Goal: Navigation & Orientation: Find specific page/section

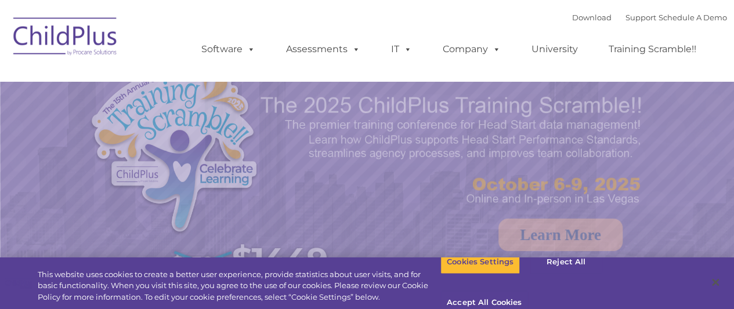
select select "MEDIUM"
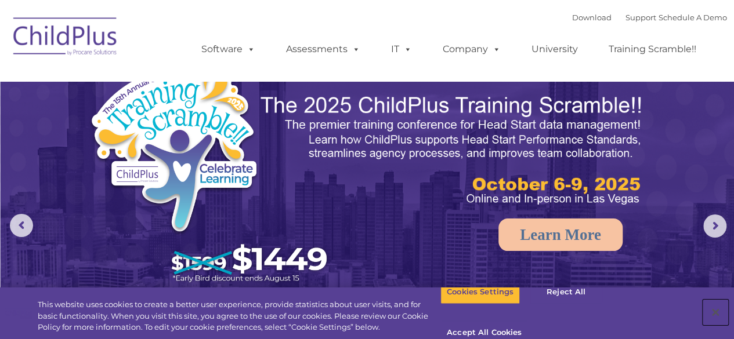
click at [718, 307] on button "Close" at bounding box center [716, 313] width 26 height 26
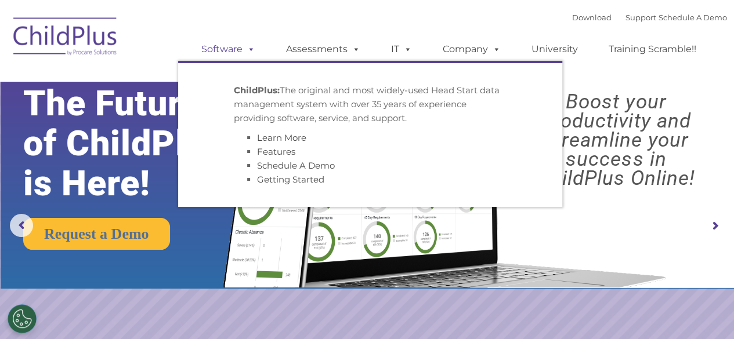
click at [232, 47] on link "Software" at bounding box center [228, 49] width 77 height 23
